Goal: Task Accomplishment & Management: Complete application form

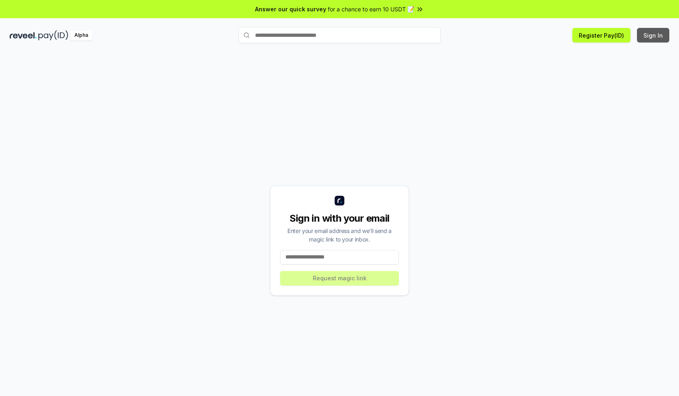
click at [654, 35] on button "Sign In" at bounding box center [653, 35] width 32 height 15
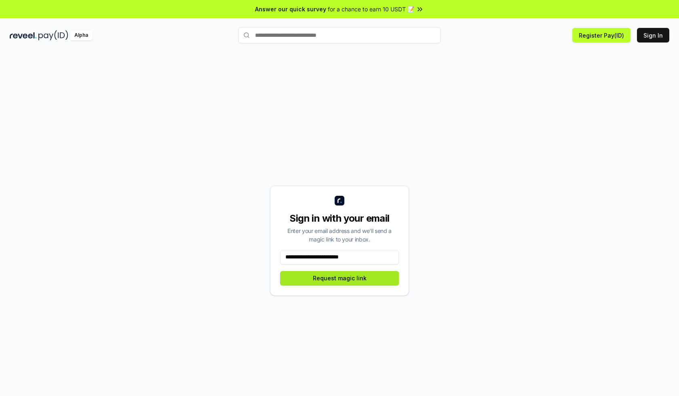
type input "**********"
click at [340, 278] on button "Request magic link" at bounding box center [339, 278] width 119 height 15
